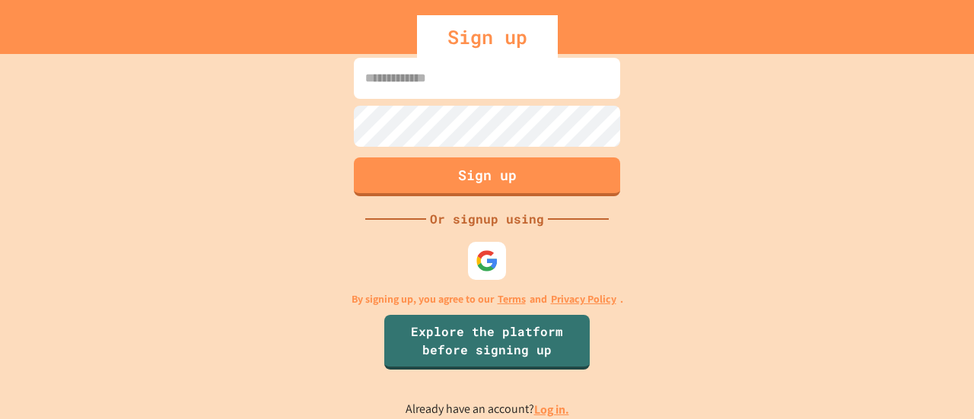
click at [391, 70] on input at bounding box center [487, 78] width 266 height 41
click at [502, 265] on div at bounding box center [488, 262] width 42 height 42
click at [451, 69] on input at bounding box center [487, 78] width 266 height 41
click at [725, 123] on div "Sign up Or signup using By signing up, you agree to our Terms and Privacy Polic…" at bounding box center [487, 236] width 974 height 365
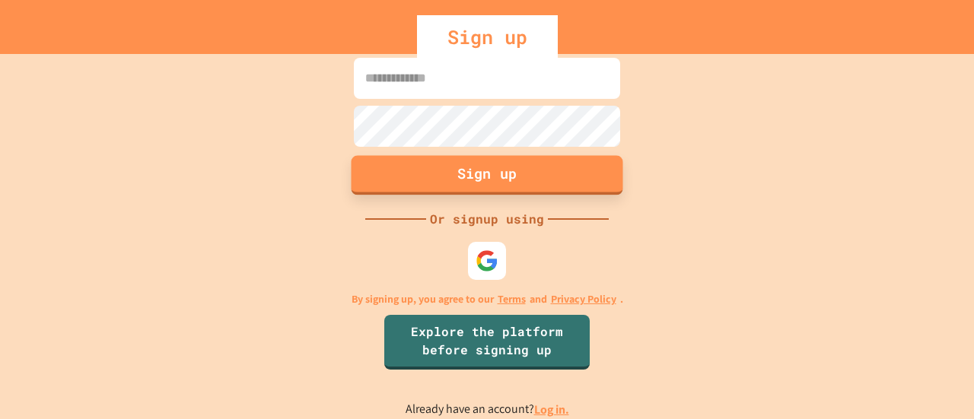
click at [525, 184] on button "Sign up" at bounding box center [488, 175] width 272 height 40
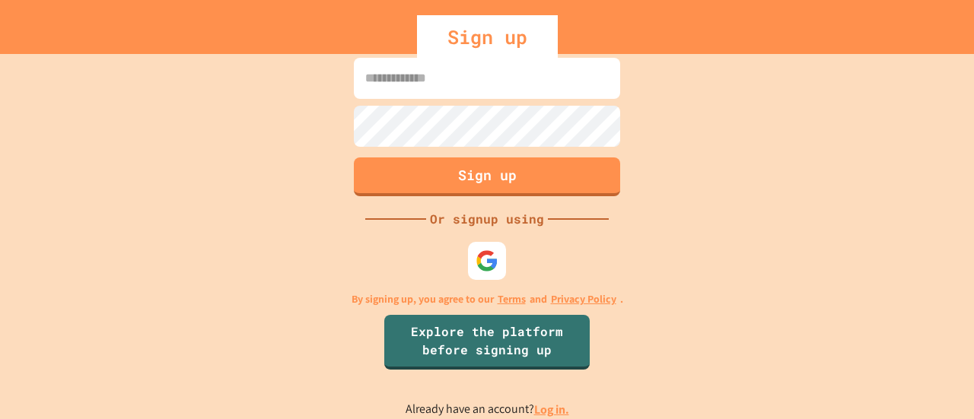
click at [674, 325] on div "Sign up Or signup using By signing up, you agree to our Terms and Privacy Polic…" at bounding box center [487, 236] width 974 height 365
click at [498, 84] on input at bounding box center [487, 78] width 266 height 41
type input "**********"
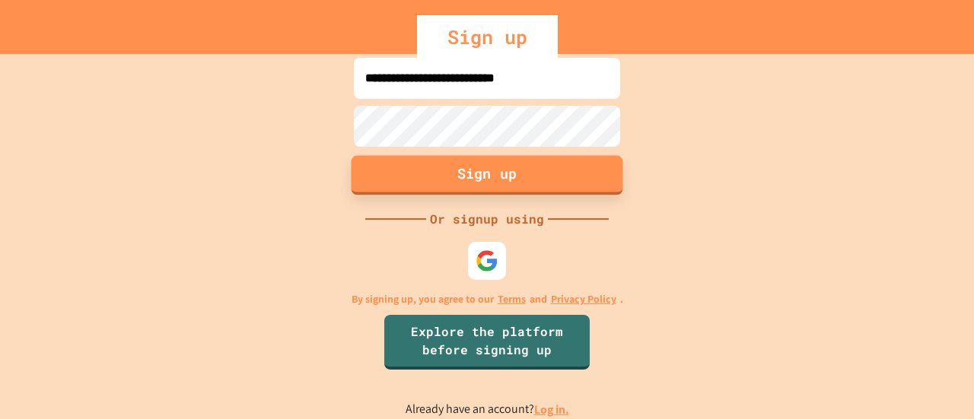
click at [499, 179] on button "Sign up" at bounding box center [488, 175] width 272 height 40
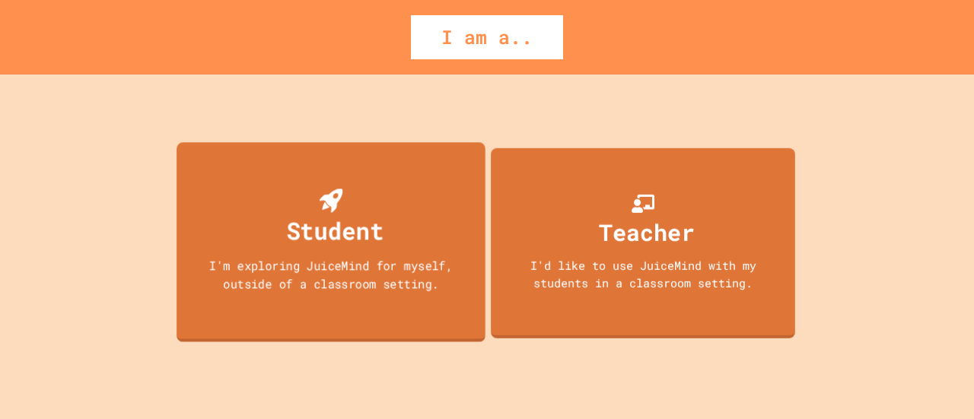
click at [377, 233] on div "Student" at bounding box center [334, 230] width 97 height 36
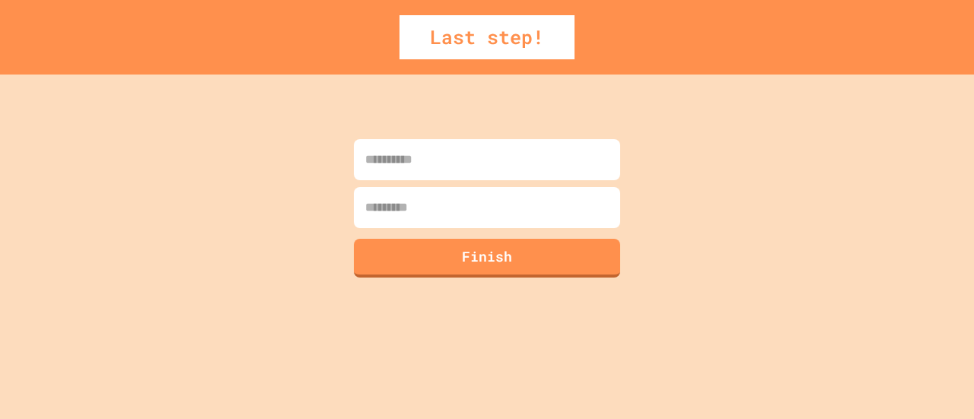
click at [513, 176] on input at bounding box center [487, 159] width 266 height 41
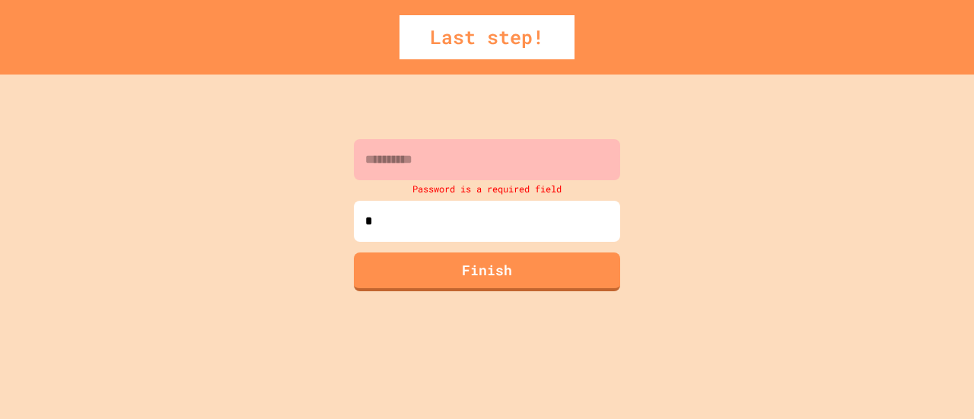
type input "*"
click at [487, 180] on div "Password is a required field" at bounding box center [487, 188] width 274 height 17
click at [504, 157] on input at bounding box center [487, 159] width 266 height 41
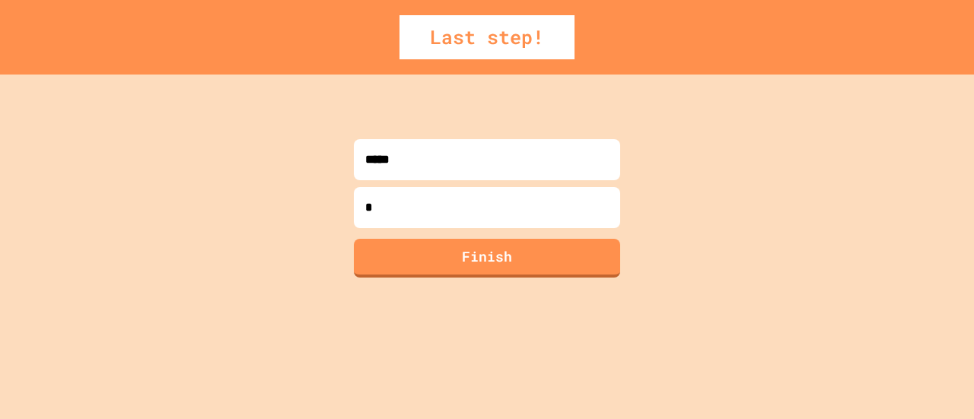
type input "*****"
click at [483, 217] on input "*" at bounding box center [487, 207] width 266 height 41
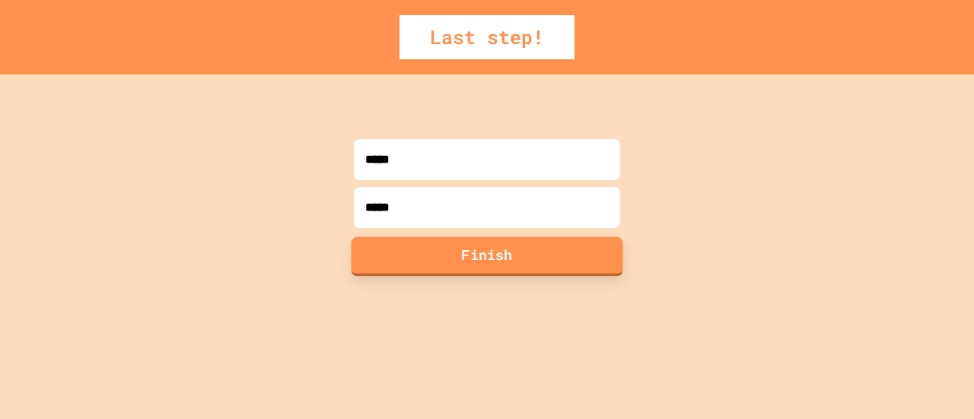
type input "*****"
click at [487, 263] on button "Finish" at bounding box center [488, 257] width 272 height 40
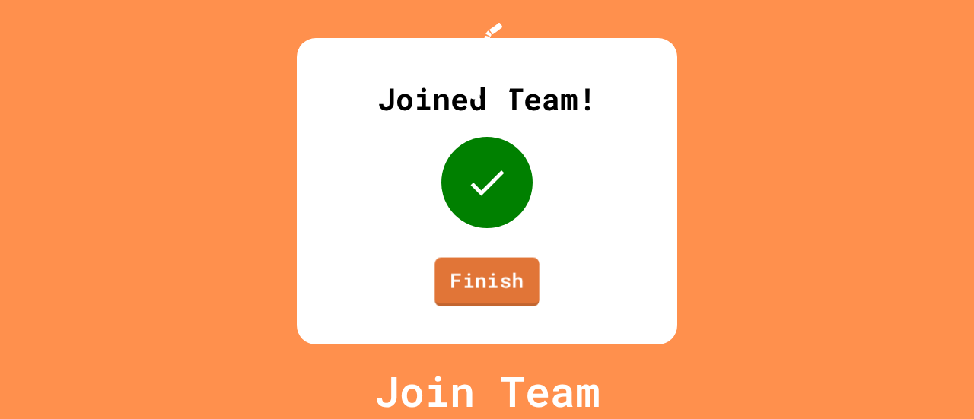
click at [515, 299] on link "Finish" at bounding box center [487, 282] width 104 height 49
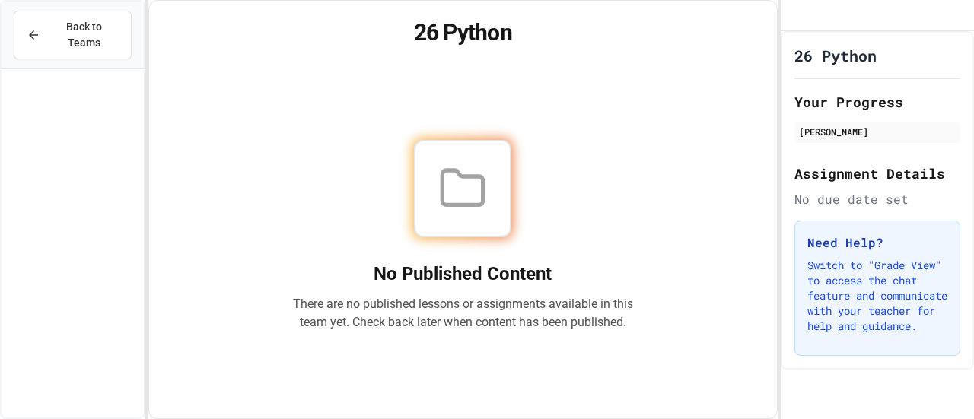
click at [705, 203] on div "No Published Content There are no published lessons or assignments available in…" at bounding box center [462, 236] width 591 height 330
click at [438, 196] on icon at bounding box center [462, 188] width 49 height 49
click at [494, 167] on div at bounding box center [462, 188] width 97 height 97
click at [97, 34] on button "Back to Teams" at bounding box center [73, 35] width 118 height 49
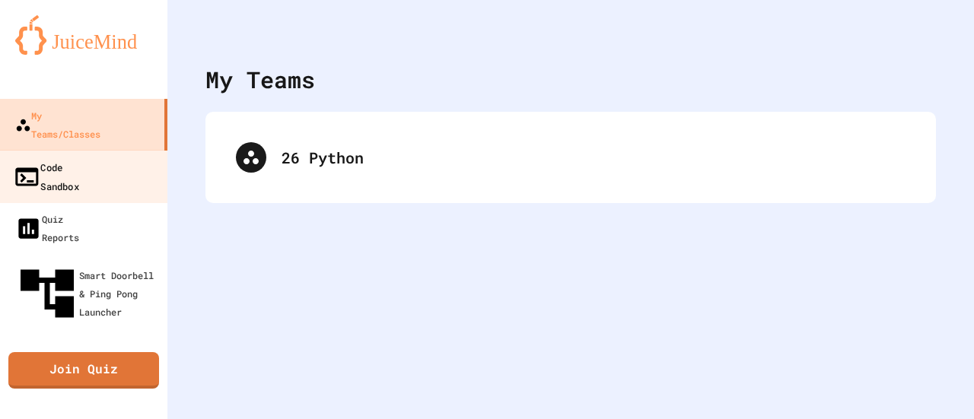
click at [79, 158] on div "Code Sandbox" at bounding box center [46, 176] width 66 height 37
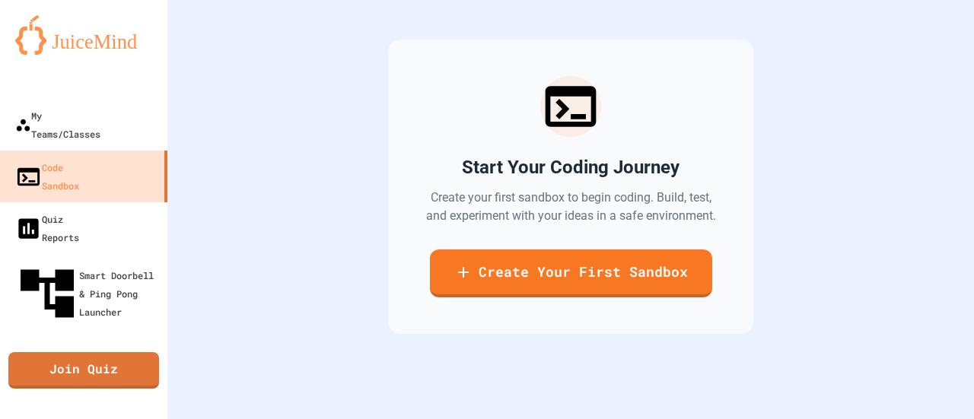
scroll to position [148, 0]
click at [605, 304] on div "Start Your Coding Journey Create your first sandbox to begin coding. Build, tes…" at bounding box center [570, 187] width 365 height 295
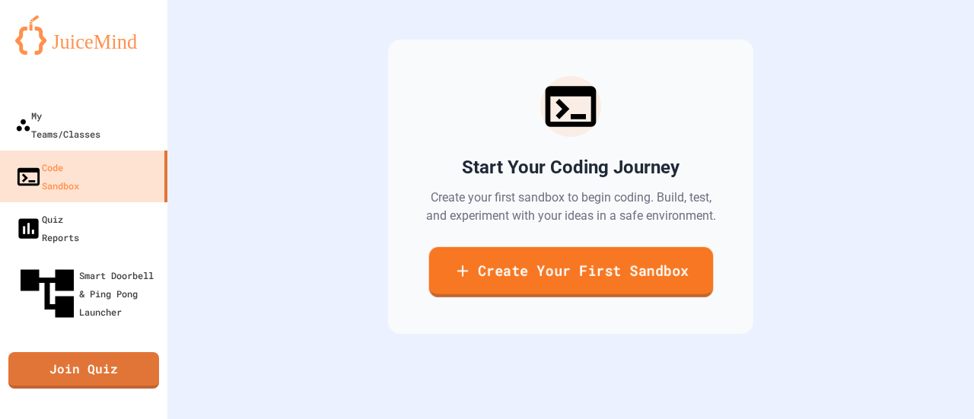
click at [585, 255] on link "Create Your First Sandbox" at bounding box center [571, 272] width 285 height 50
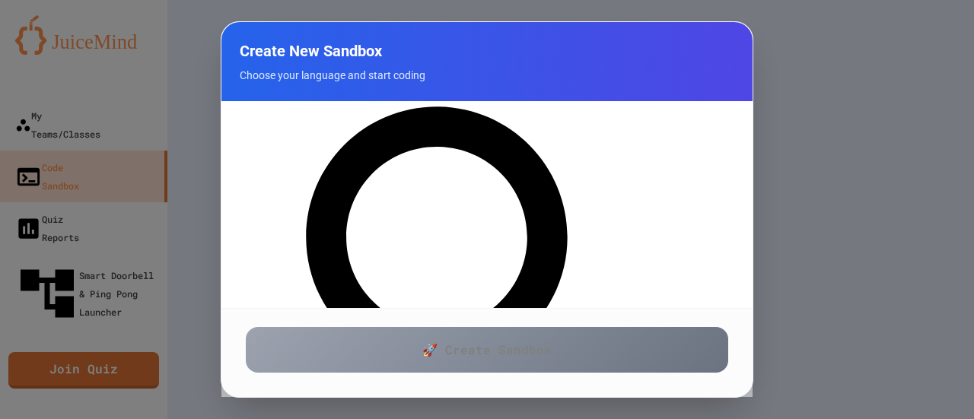
scroll to position [0, 0]
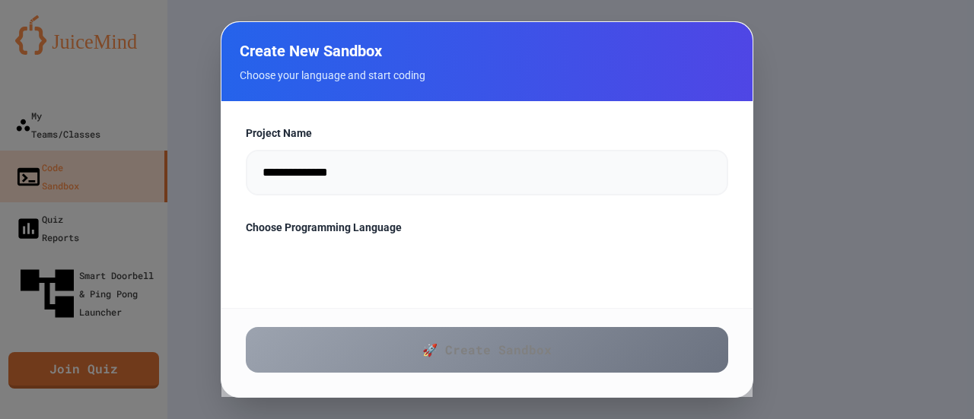
click at [783, 33] on div at bounding box center [487, 209] width 974 height 419
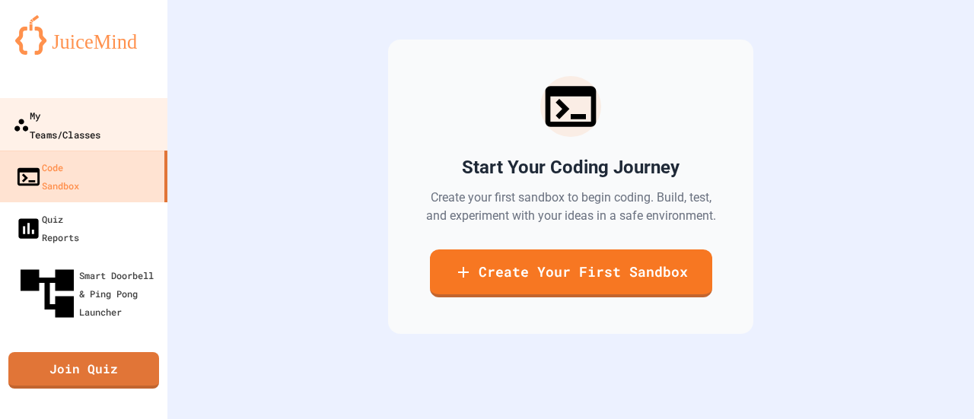
click at [100, 116] on div "My Teams/Classes" at bounding box center [57, 124] width 88 height 37
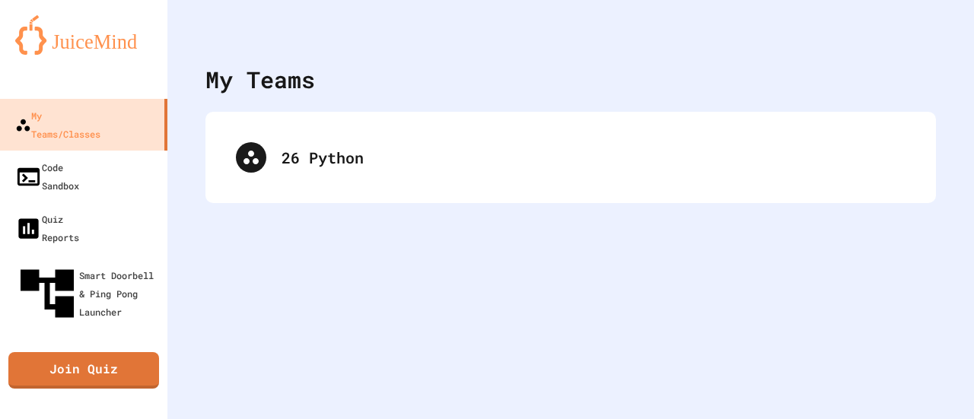
click at [298, 114] on div "26 Python" at bounding box center [571, 157] width 731 height 91
click at [314, 75] on div "My Teams" at bounding box center [261, 79] width 110 height 34
click at [222, 234] on div "My Teams 26 Python" at bounding box center [570, 209] width 807 height 419
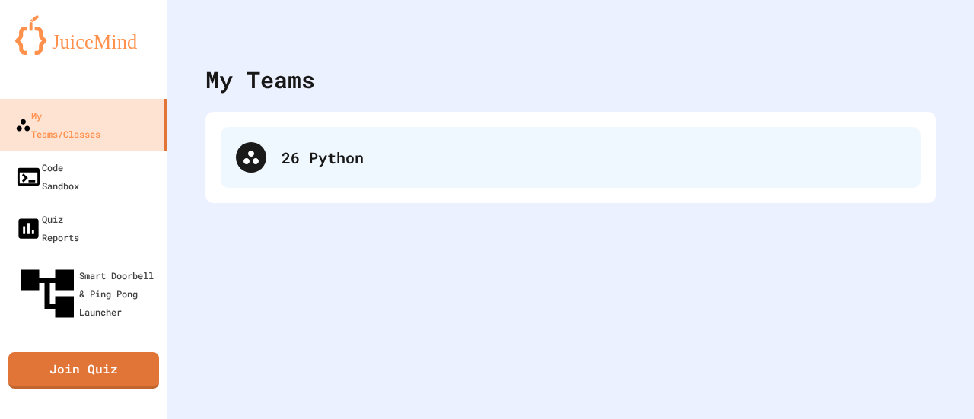
click at [318, 151] on div "26 Python" at bounding box center [594, 157] width 624 height 23
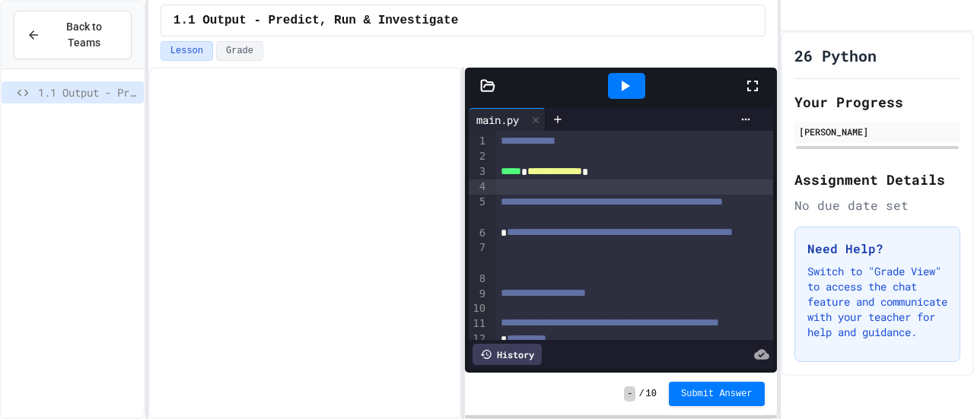
click at [577, 190] on div at bounding box center [634, 187] width 277 height 15
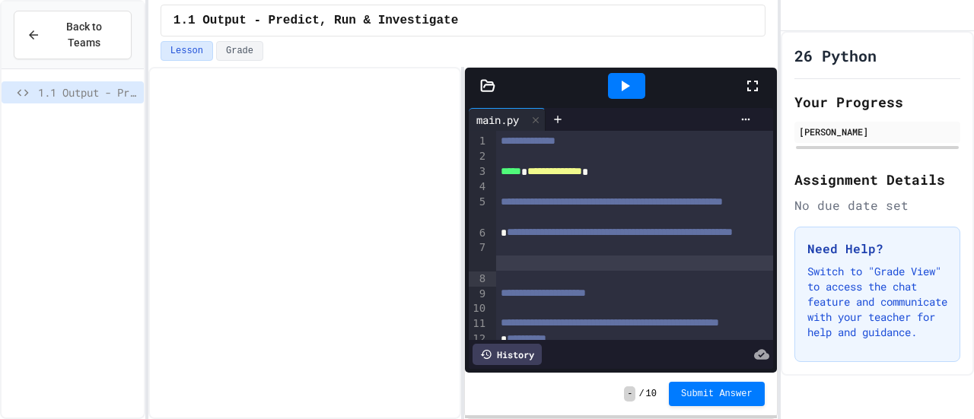
click at [653, 271] on div at bounding box center [634, 263] width 277 height 15
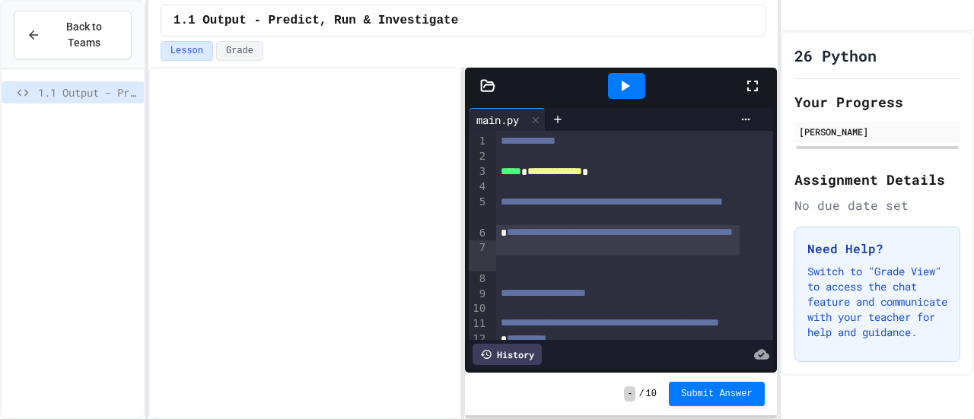
click at [652, 257] on div "**********" at bounding box center [618, 240] width 244 height 31
click at [723, 402] on button "Submit Answer" at bounding box center [717, 393] width 96 height 24
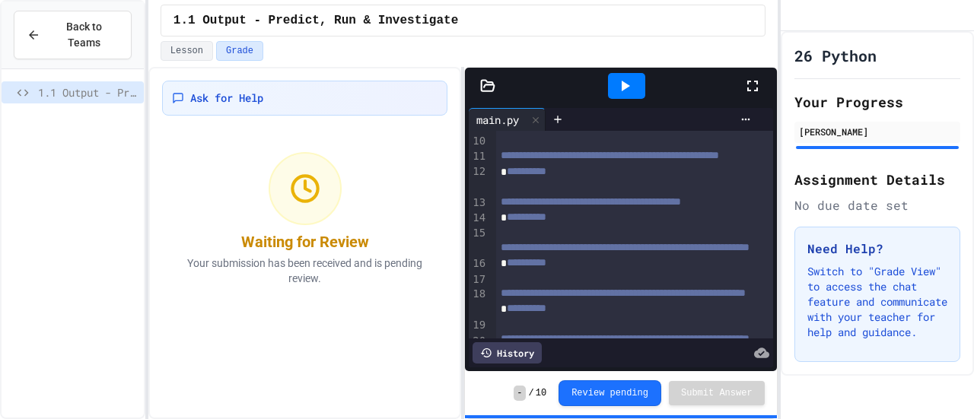
scroll to position [309, 0]
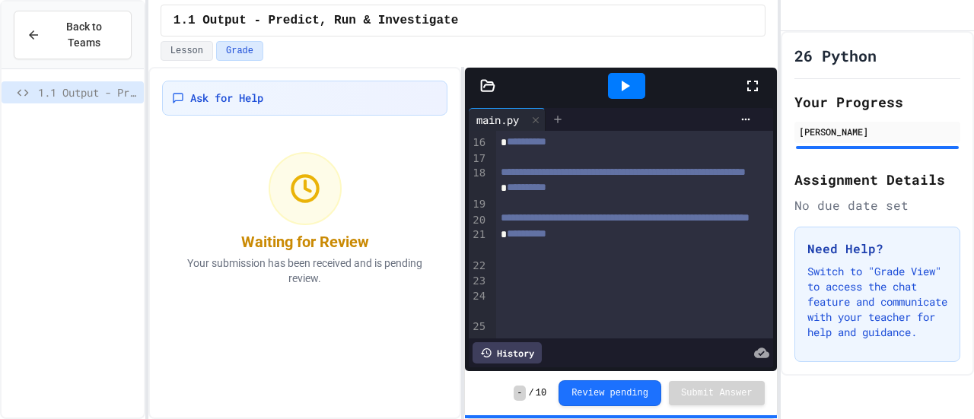
click at [557, 118] on icon at bounding box center [558, 119] width 7 height 7
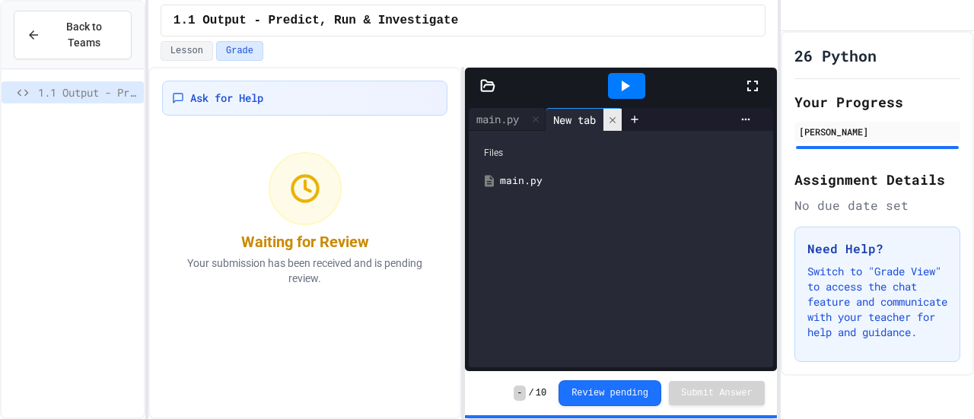
click at [618, 118] on icon at bounding box center [612, 120] width 11 height 11
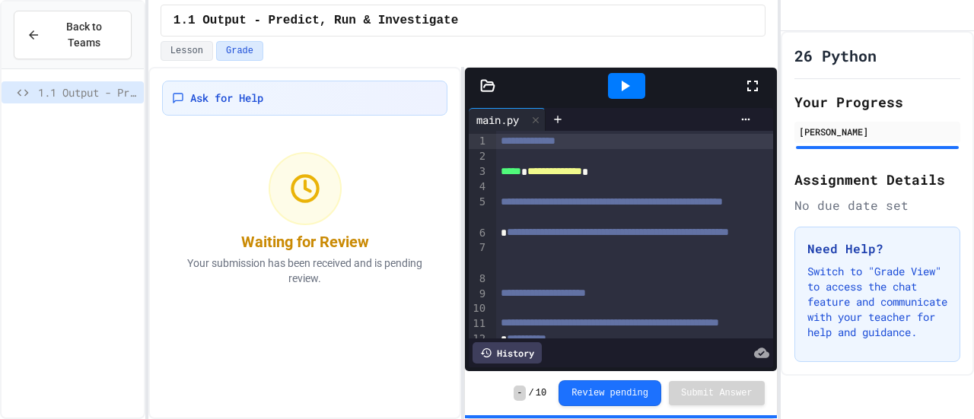
click at [96, 89] on div "1.1 Output - Predict, Run & Investigate" at bounding box center [73, 94] width 142 height 27
